Goal: Information Seeking & Learning: Compare options

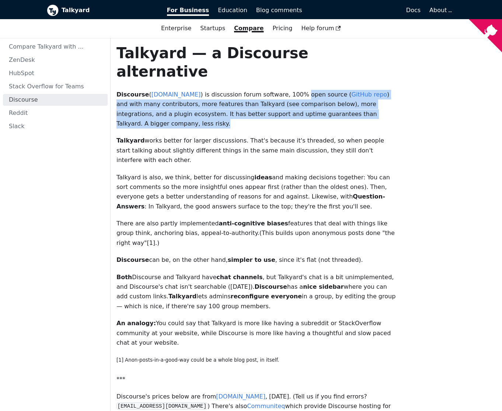
drag, startPoint x: 290, startPoint y: 79, endPoint x: 400, endPoint y: 102, distance: 112.1
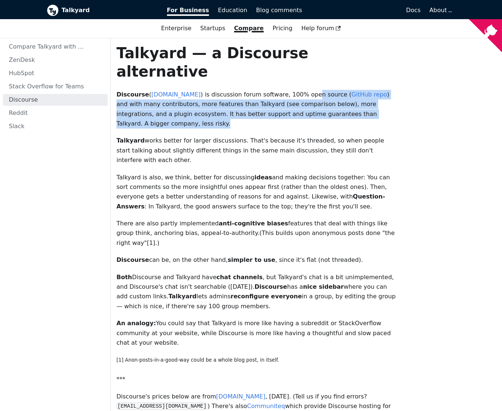
drag, startPoint x: 389, startPoint y: 101, endPoint x: 301, endPoint y: 71, distance: 92.9
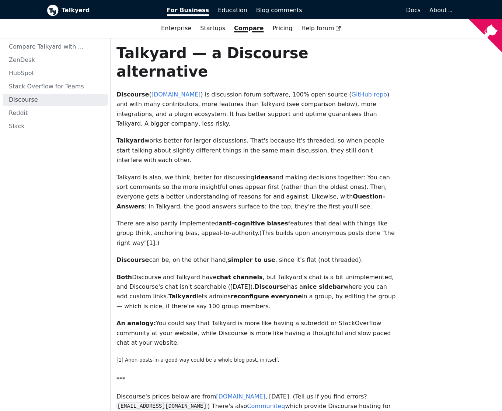
click at [301, 90] on p "Discourse ( [DOMAIN_NAME] ) is discussion forum software, 100% open source ( Gi…" at bounding box center [257, 109] width 282 height 39
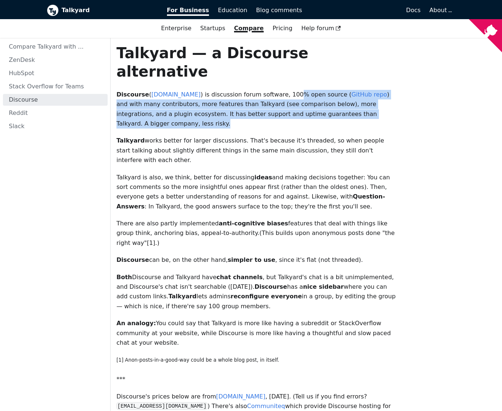
drag, startPoint x: 286, startPoint y: 72, endPoint x: 384, endPoint y: 99, distance: 101.9
click at [384, 99] on p "Discourse ( [DOMAIN_NAME] ) is discussion forum software, 100% open source ( Gi…" at bounding box center [257, 109] width 282 height 39
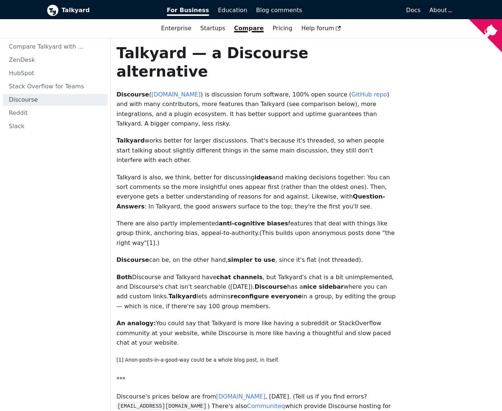
drag, startPoint x: 305, startPoint y: 108, endPoint x: 389, endPoint y: 120, distance: 84.1
click at [389, 136] on p "Talkyard works better for larger discussions. That's because it's threaded, so …" at bounding box center [257, 150] width 282 height 29
drag, startPoint x: 351, startPoint y: 109, endPoint x: 315, endPoint y: 100, distance: 37.2
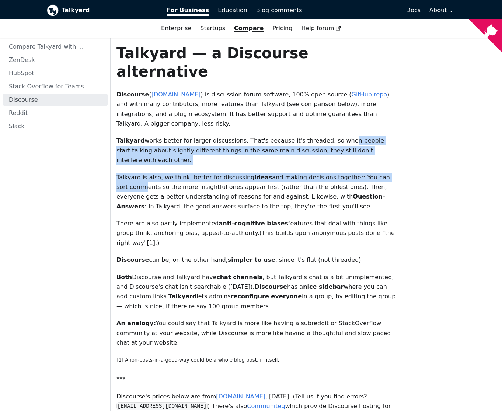
drag, startPoint x: 346, startPoint y: 123, endPoint x: 383, endPoint y: 133, distance: 38.4
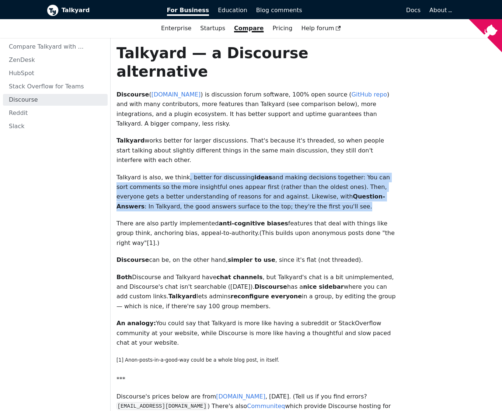
drag, startPoint x: 179, startPoint y: 140, endPoint x: 314, endPoint y: 168, distance: 138.4
click at [314, 173] on p "Talkyard is also, we think, better for discussing ideas and making decisions to…" at bounding box center [257, 192] width 282 height 39
drag, startPoint x: 323, startPoint y: 168, endPoint x: 138, endPoint y: 139, distance: 187.2
click at [138, 173] on p "Talkyard is also, we think, better for discussing ideas and making decisions to…" at bounding box center [257, 192] width 282 height 39
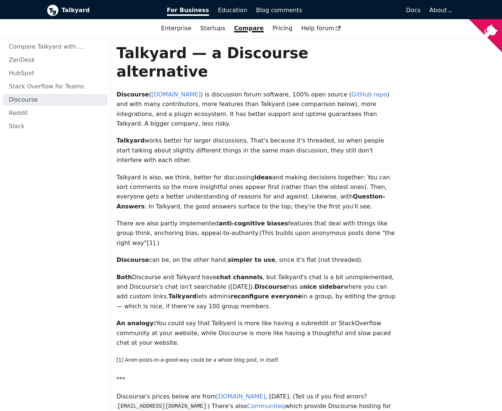
click at [138, 173] on p "Talkyard is also, we think, better for discussing ideas and making decisions to…" at bounding box center [257, 192] width 282 height 39
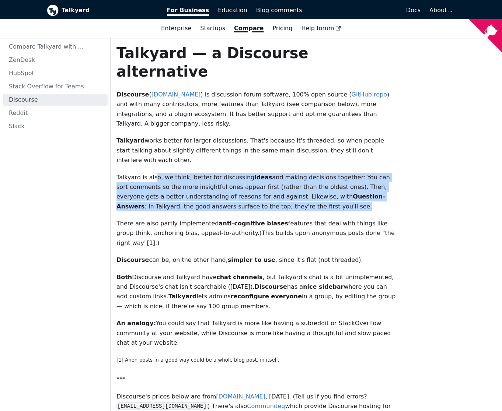
drag, startPoint x: 157, startPoint y: 138, endPoint x: 285, endPoint y: 168, distance: 132.2
click at [285, 173] on p "Talkyard is also, we think, better for discussing ideas and making decisions to…" at bounding box center [257, 192] width 282 height 39
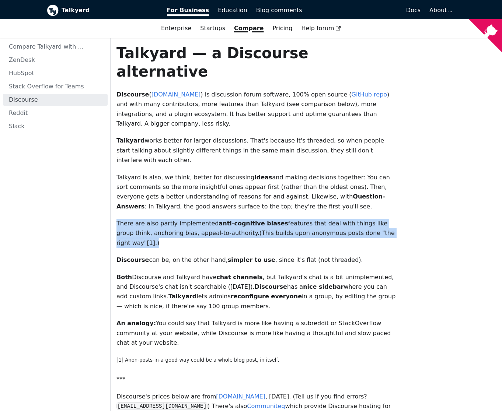
drag, startPoint x: 253, startPoint y: 173, endPoint x: 385, endPoint y: 201, distance: 134.8
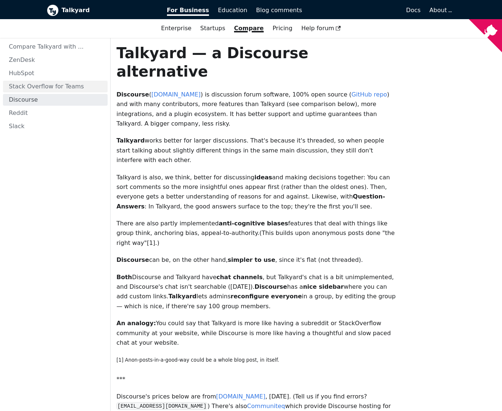
click at [87, 90] on link "Stack Overflow for Teams" at bounding box center [55, 87] width 105 height 12
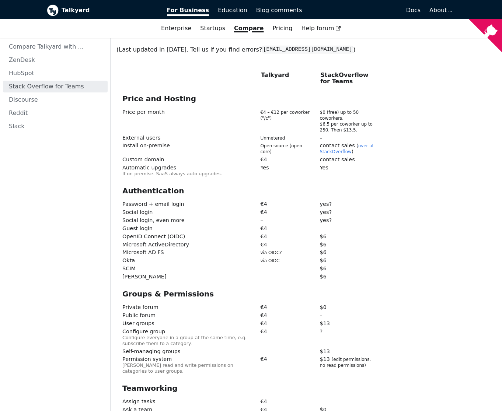
scroll to position [306, 0]
